Goal: Task Accomplishment & Management: Use online tool/utility

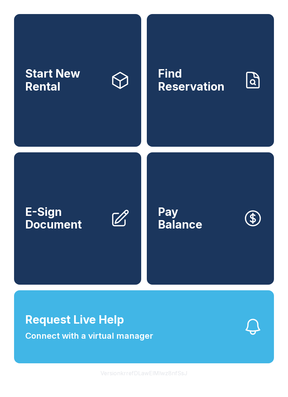
click at [179, 342] on button "Request Live Help Connect with a virtual manager" at bounding box center [144, 326] width 260 height 73
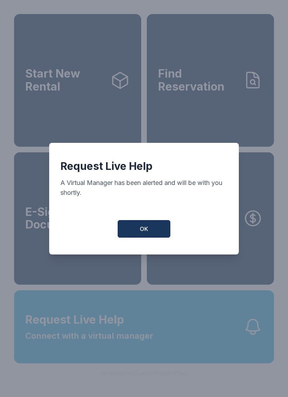
click at [154, 238] on button "OK" at bounding box center [144, 229] width 53 height 18
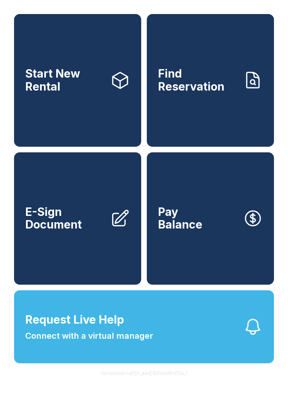
click at [271, 396] on div "Start New Rental Find Reservation E-Sign Document Pay Balance Request Live Help…" at bounding box center [144, 198] width 288 height 397
click at [79, 218] on link "E-Sign Document" at bounding box center [77, 218] width 127 height 133
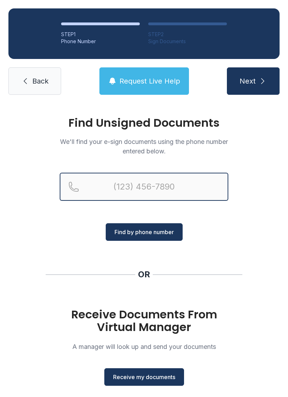
click at [141, 188] on input "Reservation phone number" at bounding box center [144, 187] width 168 height 28
type input "[PHONE_NUMBER]"
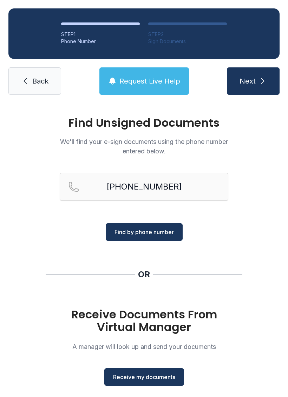
click at [160, 234] on span "Find by phone number" at bounding box center [143, 232] width 59 height 8
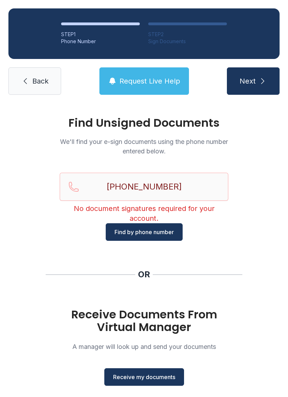
click at [45, 78] on span "Back" at bounding box center [40, 81] width 16 height 10
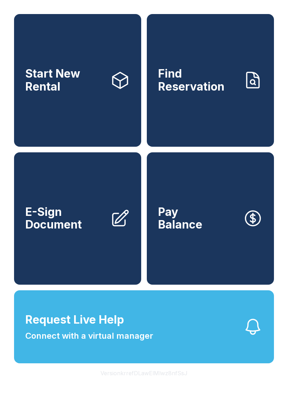
click at [107, 241] on link "E-Sign Document" at bounding box center [77, 218] width 127 height 133
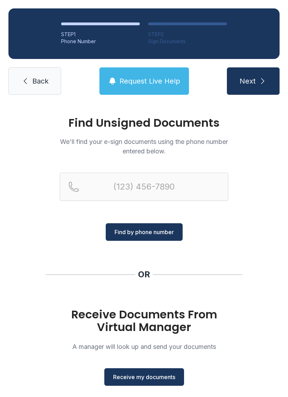
click at [152, 378] on span "Receive my documents" at bounding box center [144, 377] width 62 height 8
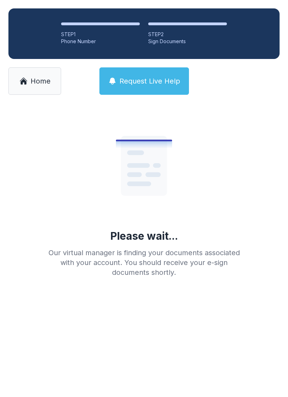
click at [47, 84] on span "Home" at bounding box center [41, 81] width 20 height 10
